Goal: Transaction & Acquisition: Purchase product/service

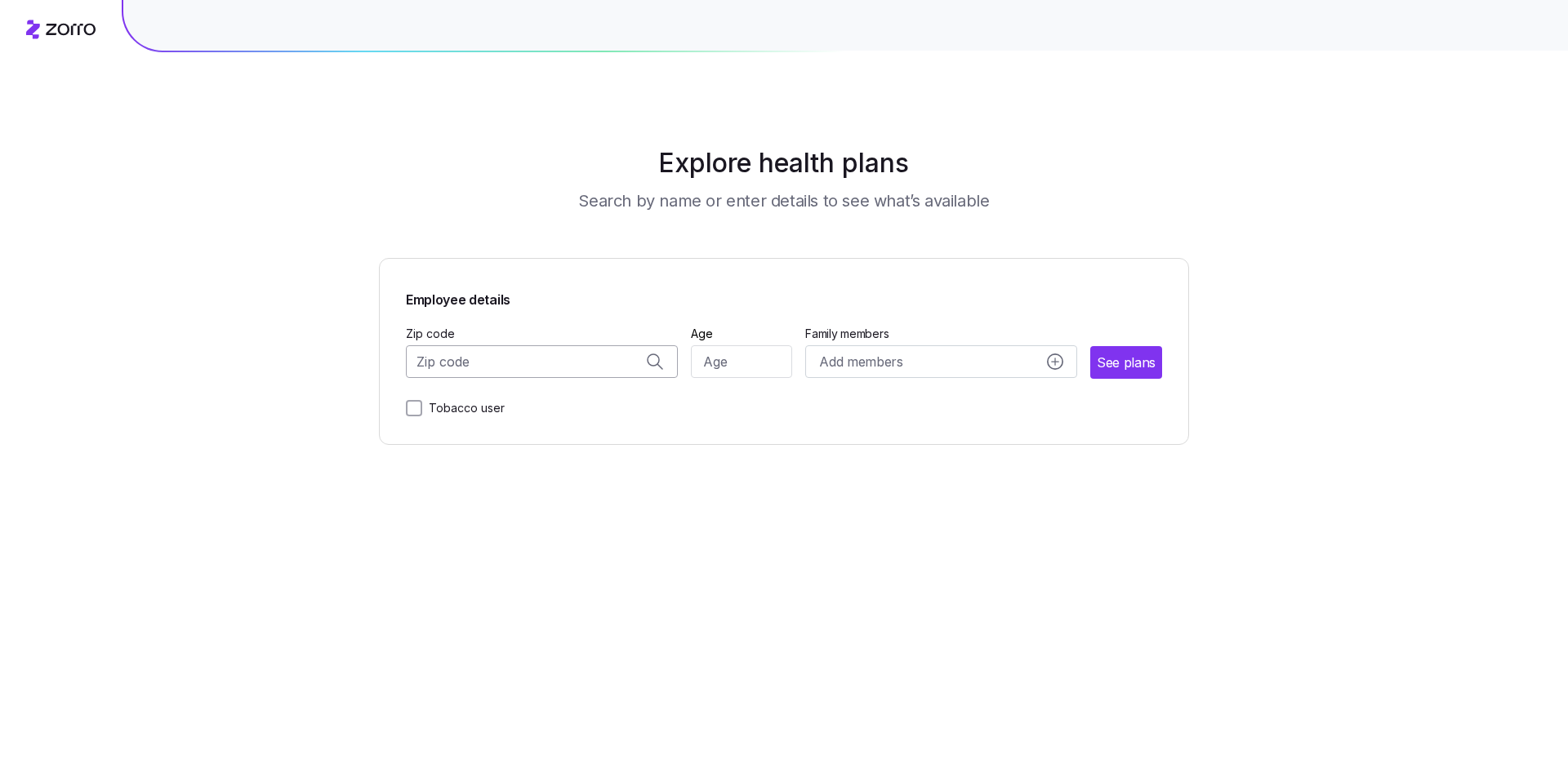
click at [472, 362] on input "Zip code" at bounding box center [541, 362] width 272 height 32
click at [450, 355] on input "008861" at bounding box center [541, 362] width 272 height 32
click at [434, 362] on input "008861" at bounding box center [541, 362] width 272 height 32
type input "08861"
click at [725, 366] on input "Age" at bounding box center [741, 362] width 102 height 32
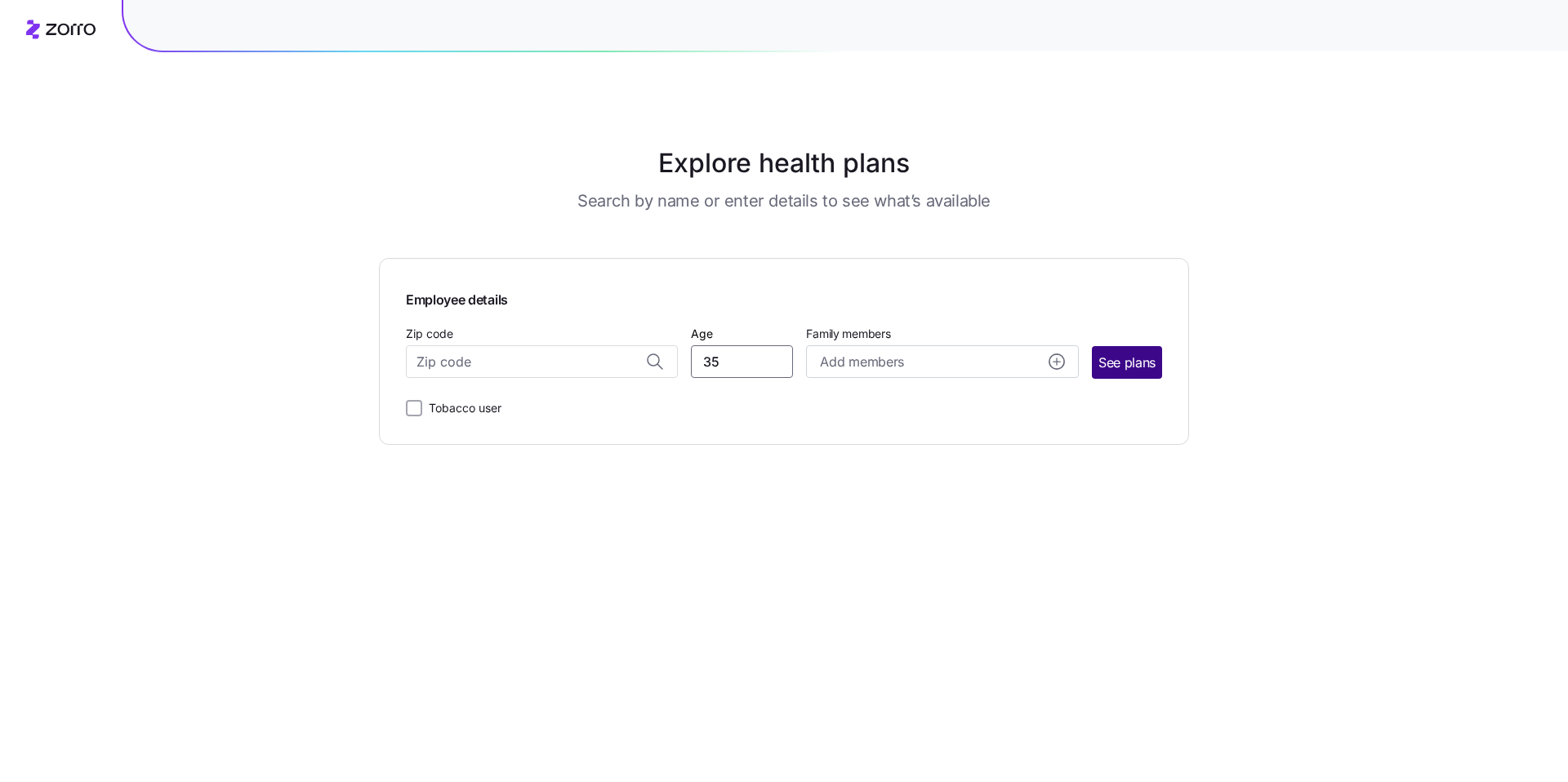
type input "35"
click at [1121, 372] on span "See plans" at bounding box center [1126, 362] width 57 height 21
click at [570, 358] on input "Zip code" at bounding box center [541, 362] width 272 height 32
click at [567, 412] on span "08861, [GEOGRAPHIC_DATA], [GEOGRAPHIC_DATA]" at bounding box center [539, 405] width 229 height 21
type input "08861, [GEOGRAPHIC_DATA], [GEOGRAPHIC_DATA]"
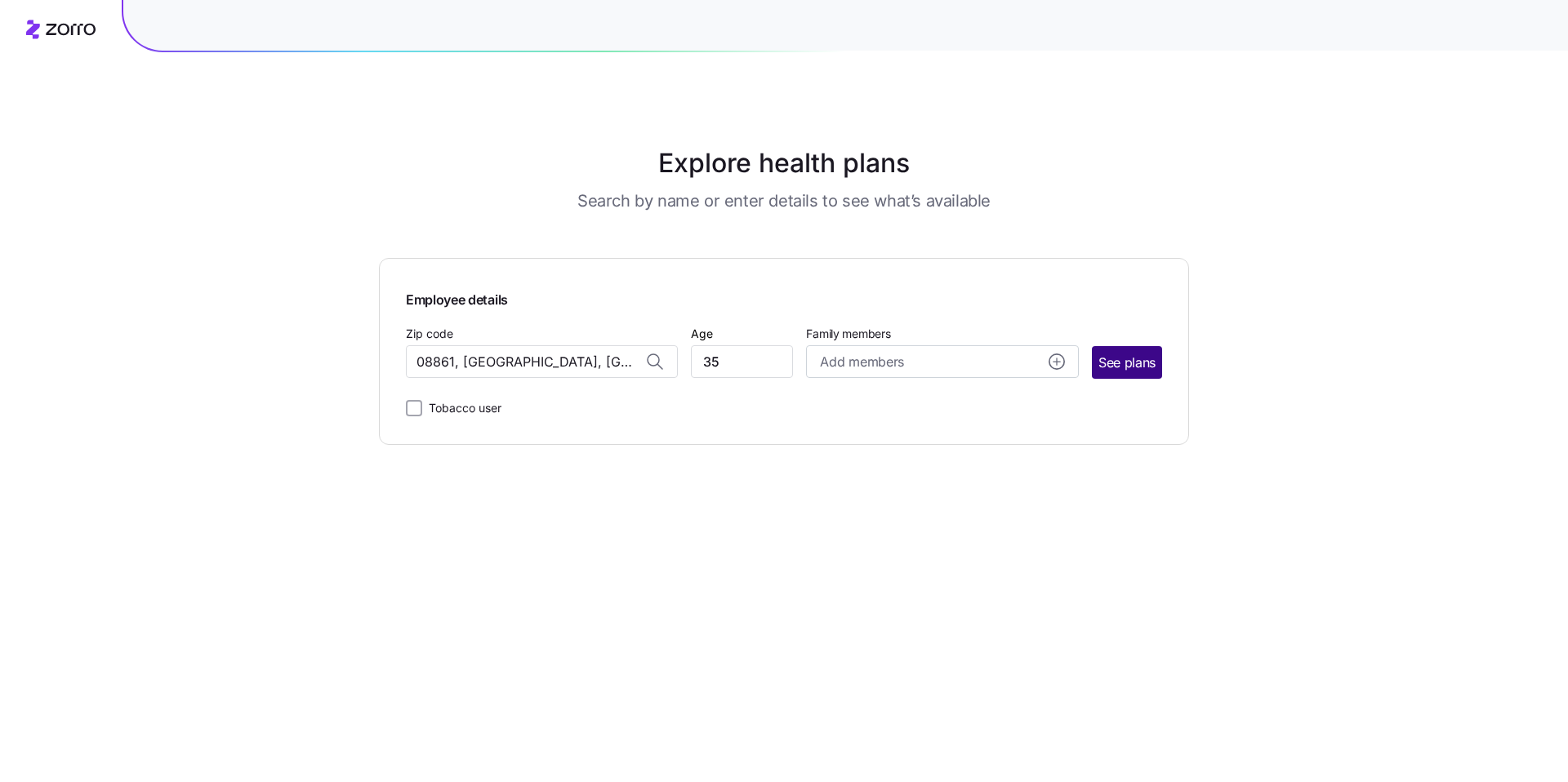
click at [1119, 373] on button "See plans" at bounding box center [1126, 362] width 70 height 32
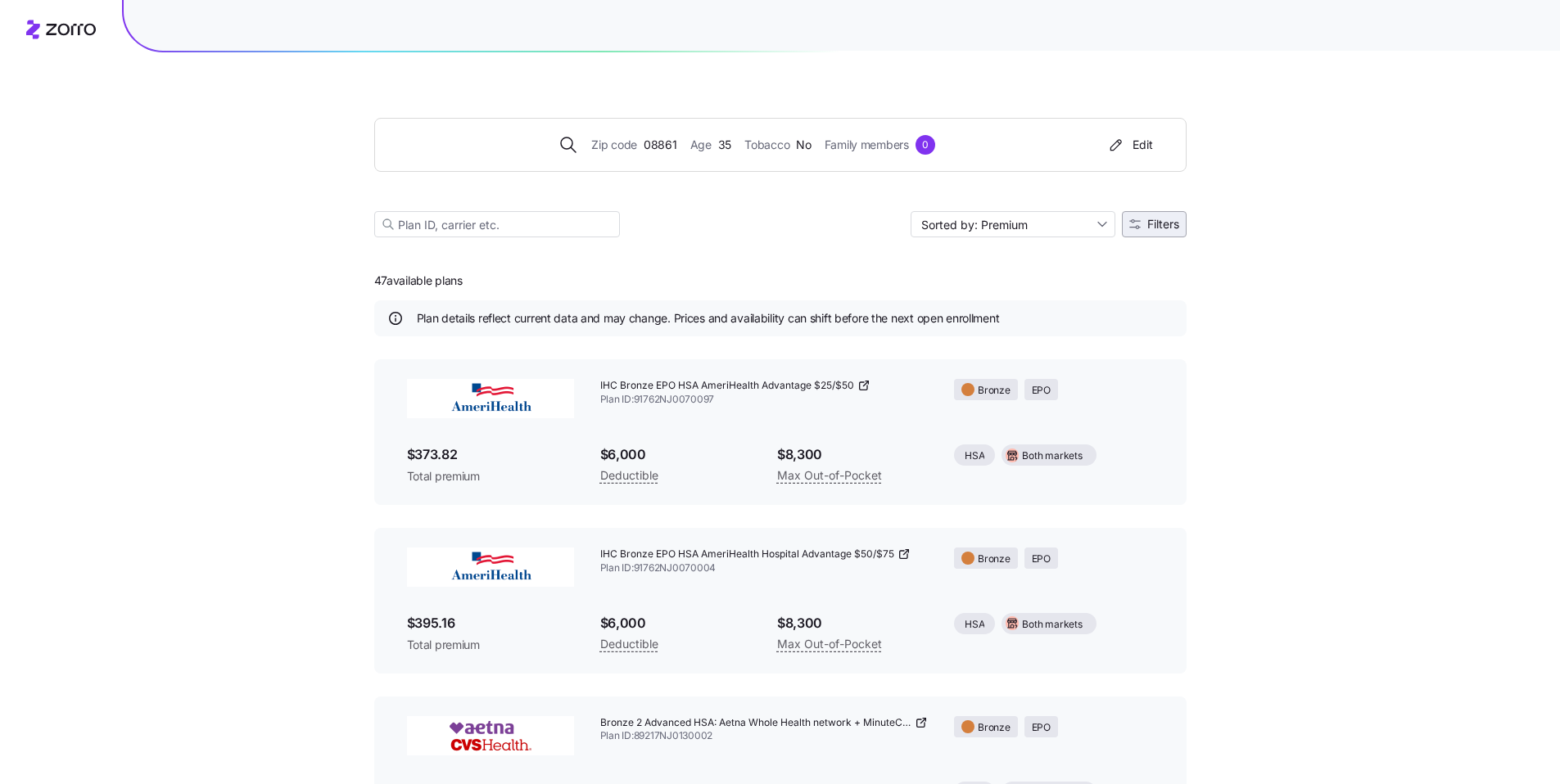
click at [1153, 220] on span "Filters" at bounding box center [1163, 224] width 32 height 12
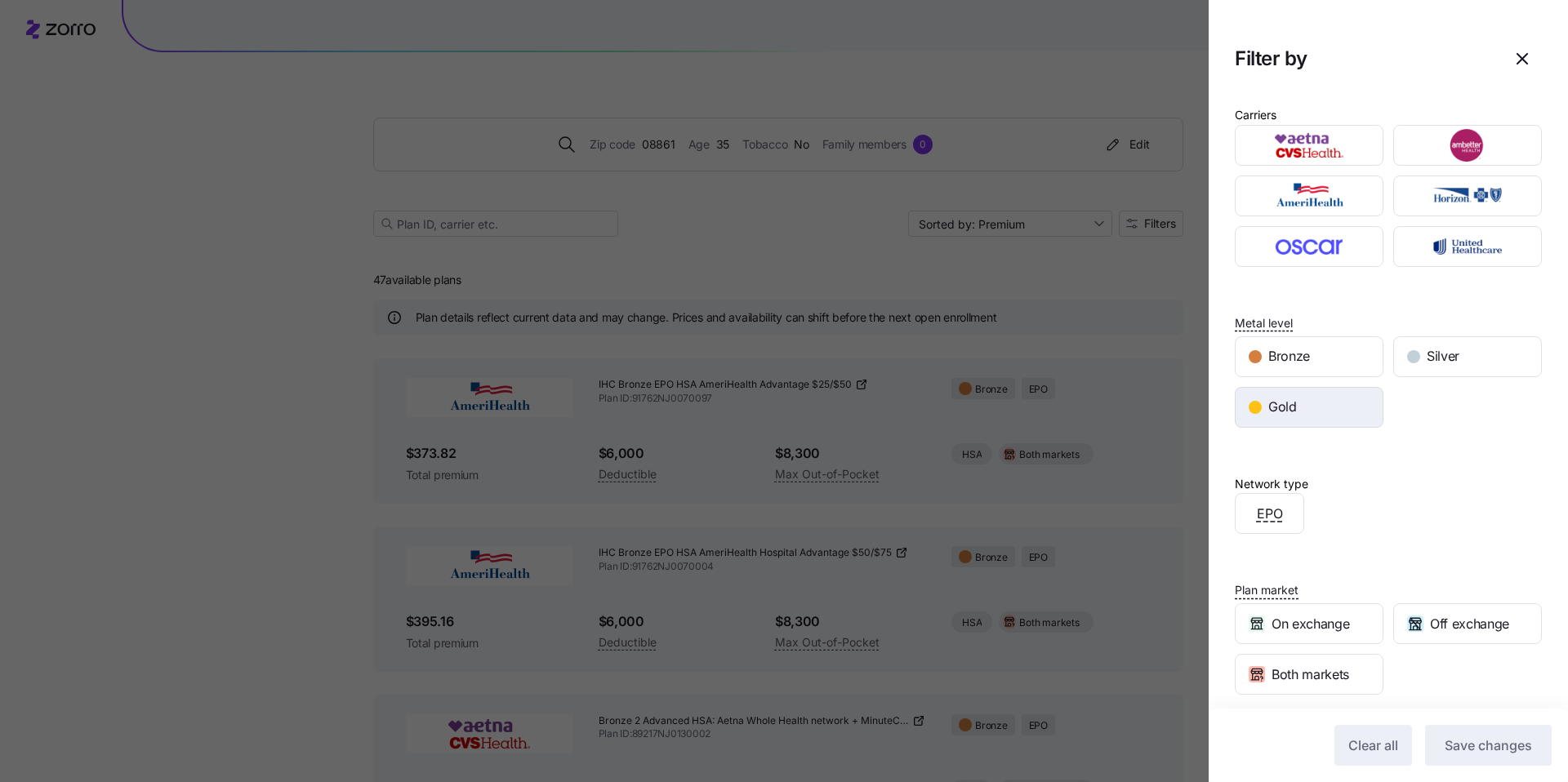
click at [1301, 397] on div "Gold" at bounding box center [1308, 407] width 147 height 39
click at [1503, 738] on span "Save changes" at bounding box center [1488, 746] width 87 height 20
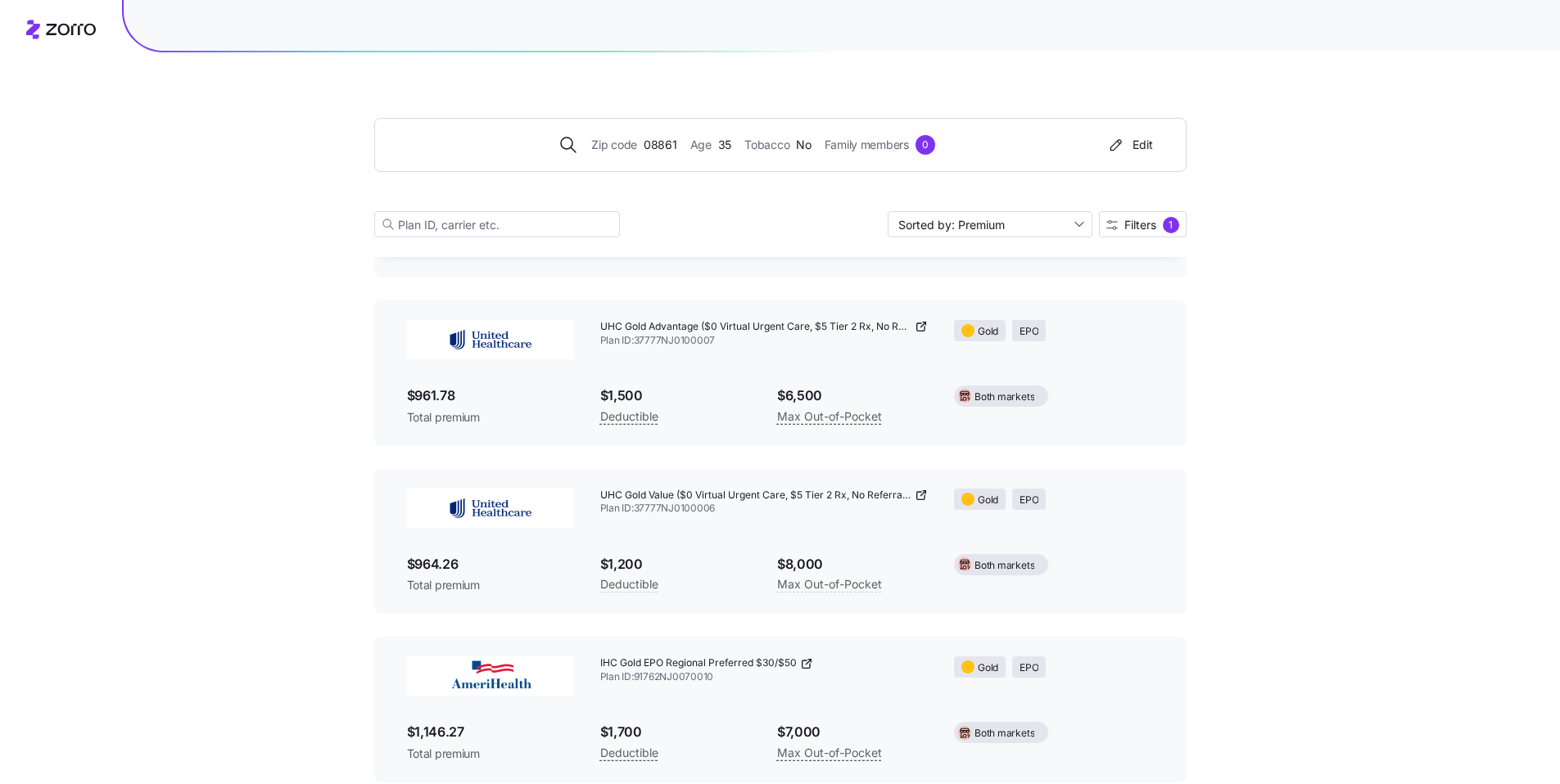
scroll to position [1092, 0]
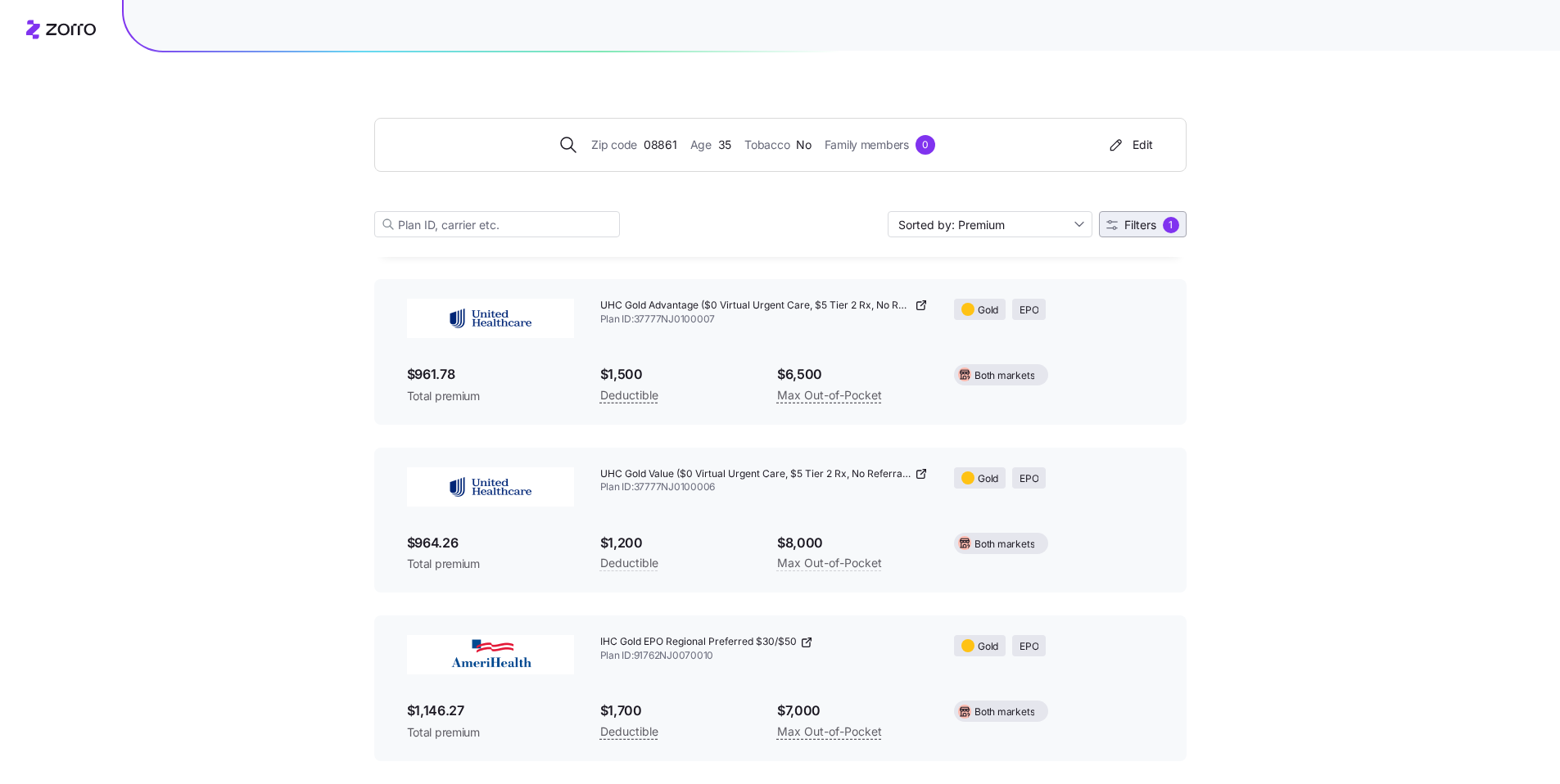
click at [1148, 224] on span "Filters" at bounding box center [1140, 225] width 32 height 12
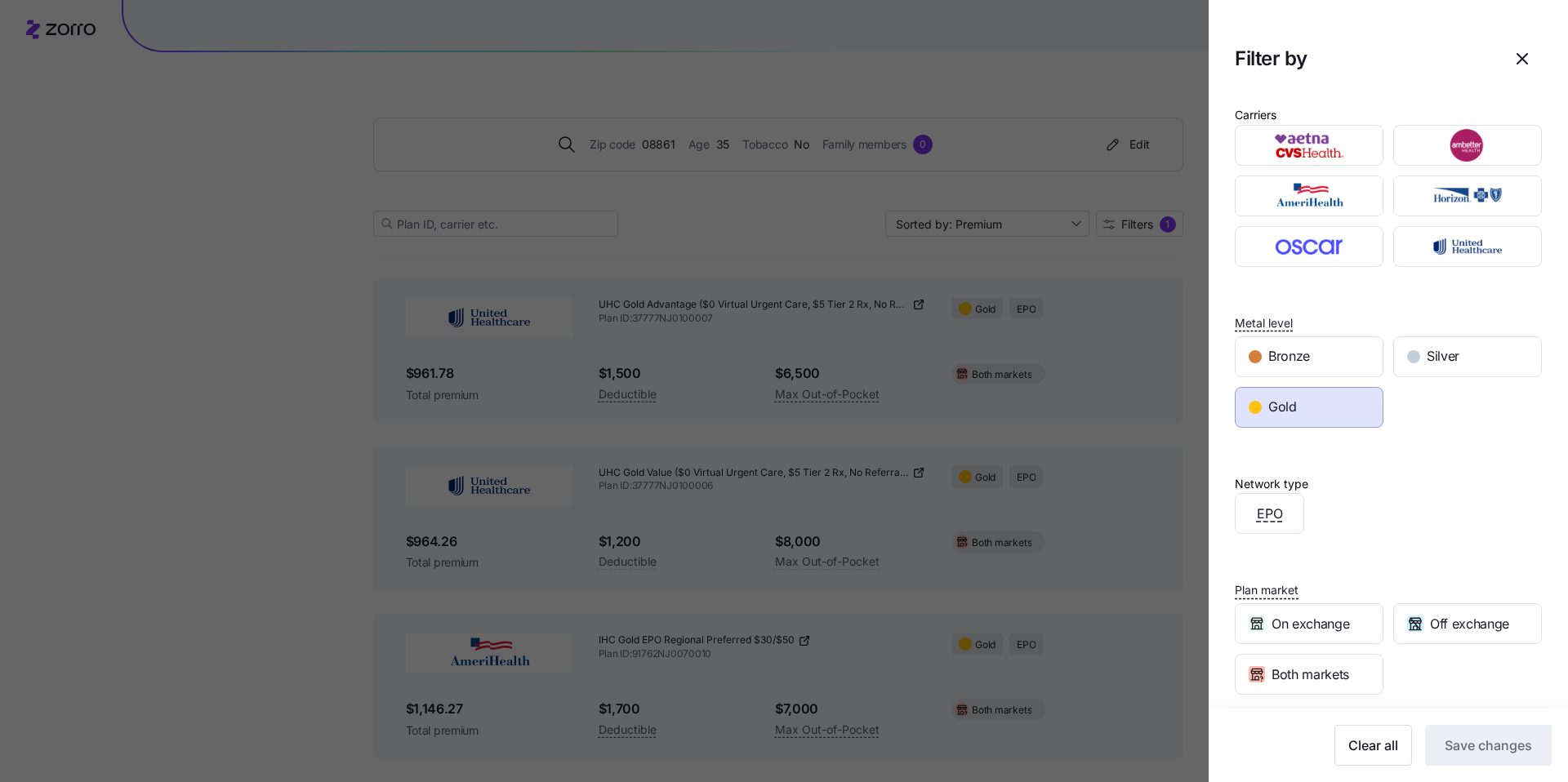
click at [1289, 415] on span "Gold" at bounding box center [1282, 407] width 28 height 21
click at [1313, 417] on div "Gold" at bounding box center [1308, 407] width 147 height 39
click at [1473, 738] on span "Save changes" at bounding box center [1488, 746] width 87 height 20
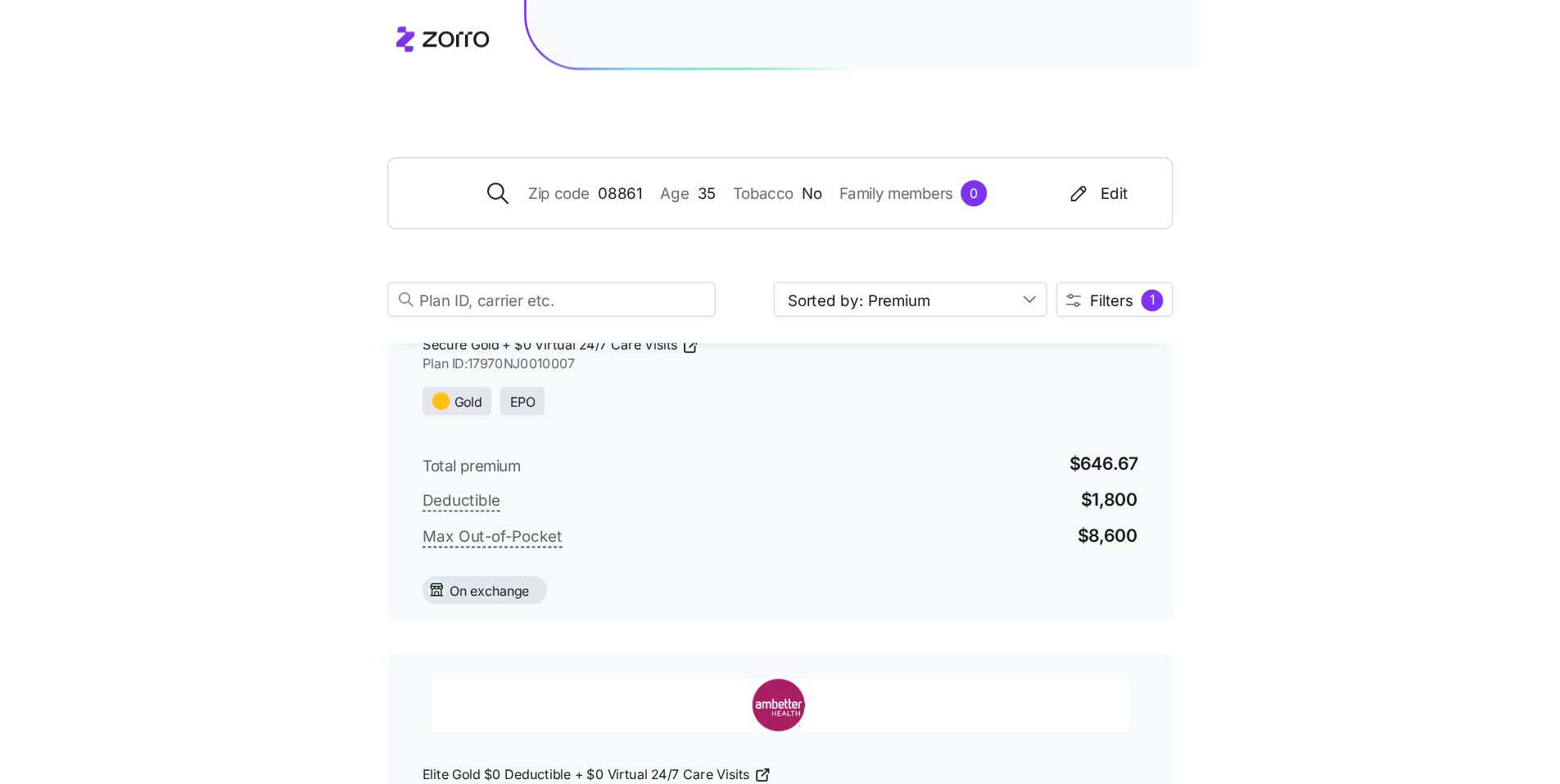
scroll to position [226, 0]
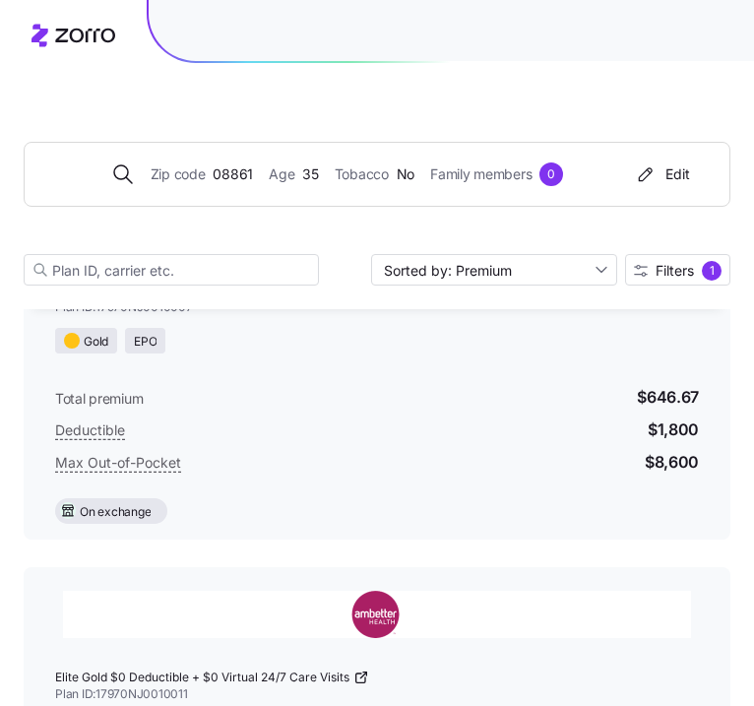
click at [365, 674] on icon at bounding box center [360, 678] width 9 height 9
